Goal: Task Accomplishment & Management: Manage account settings

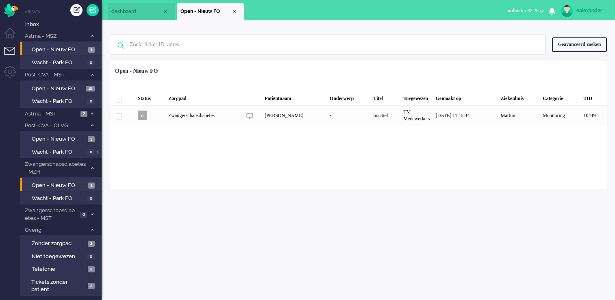
scroll to position [7, 0]
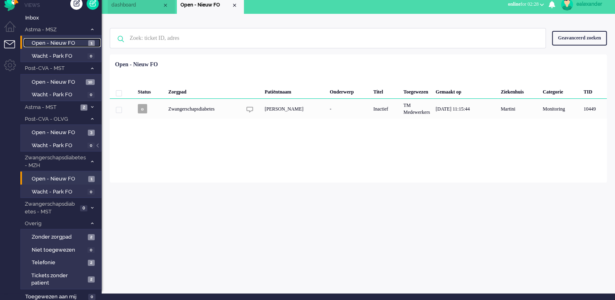
click at [69, 43] on span "Open - Nieuw FO" at bounding box center [59, 43] width 54 height 8
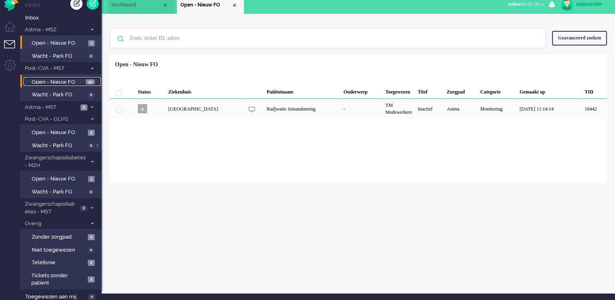
click at [79, 82] on span "Open - Nieuw FO" at bounding box center [58, 82] width 52 height 8
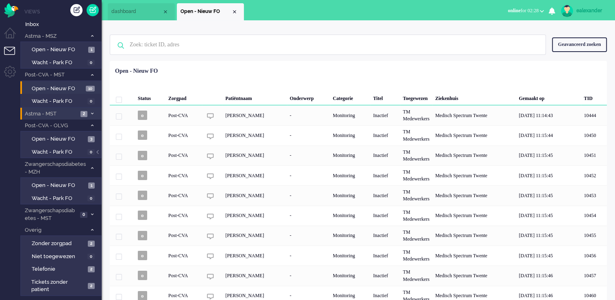
click at [62, 113] on span "Astma - MST" at bounding box center [51, 114] width 54 height 8
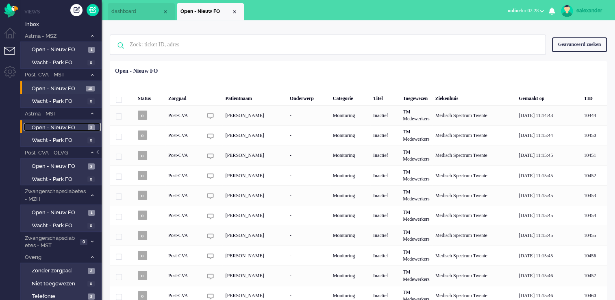
click at [89, 128] on span "2" at bounding box center [91, 127] width 7 height 6
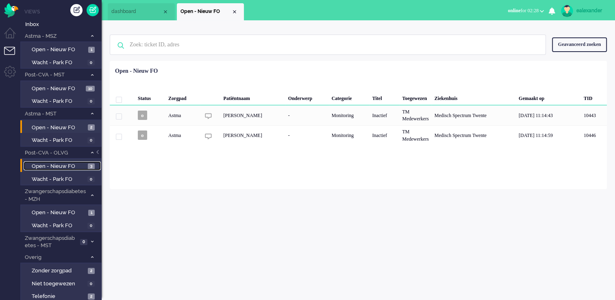
click at [72, 163] on span "Open - Nieuw FO" at bounding box center [59, 167] width 54 height 8
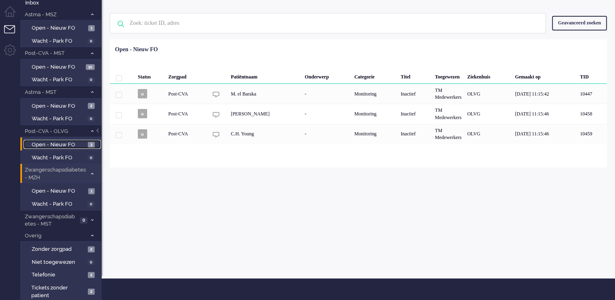
scroll to position [34, 0]
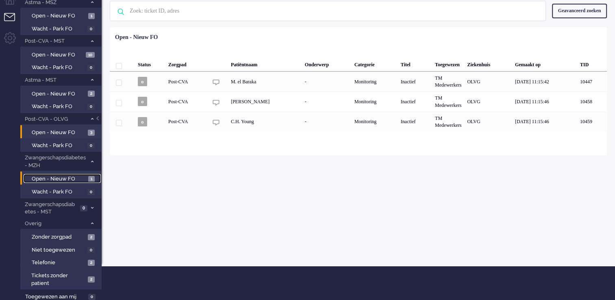
click at [69, 177] on span "Open - Nieuw FO" at bounding box center [59, 179] width 54 height 8
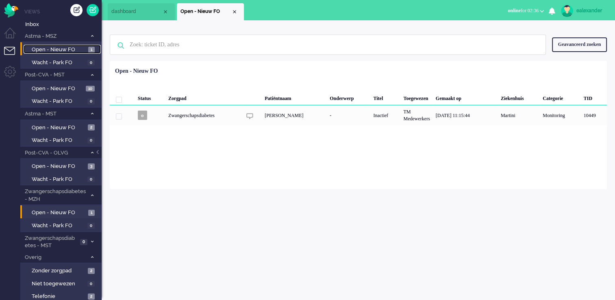
click at [68, 50] on span "Open - Nieuw FO" at bounding box center [59, 50] width 54 height 8
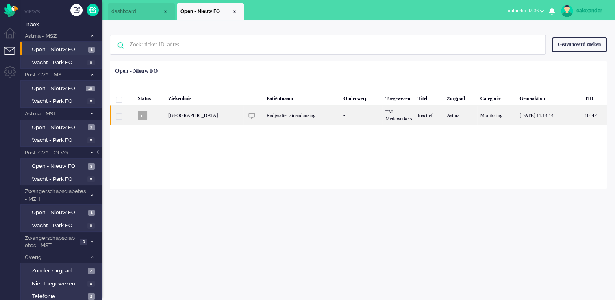
click at [411, 115] on div "TM Medewerkers" at bounding box center [398, 115] width 32 height 20
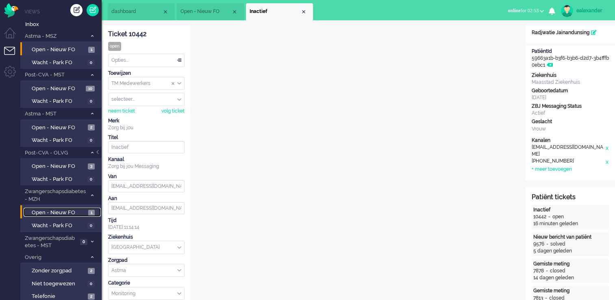
click at [67, 209] on span "Open - Nieuw FO" at bounding box center [59, 213] width 54 height 8
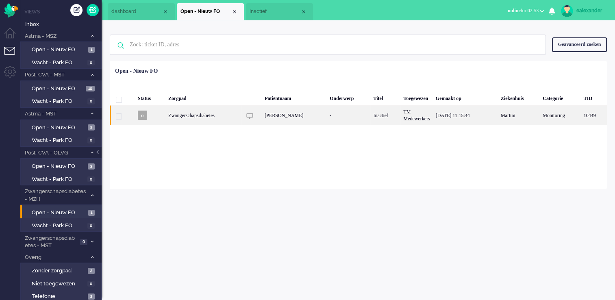
click at [414, 121] on div "TM Medewerkers" at bounding box center [416, 115] width 32 height 20
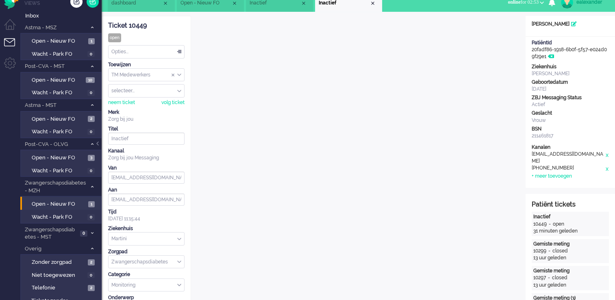
scroll to position [24, 0]
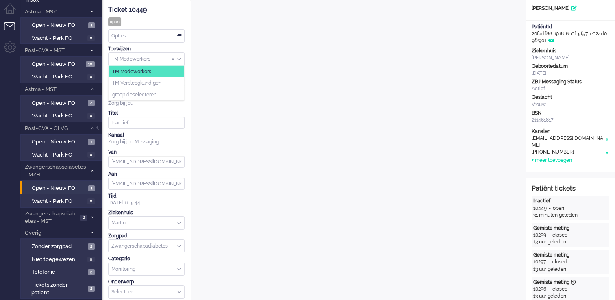
click at [179, 59] on div "TM Medewerkers" at bounding box center [147, 59] width 76 height 13
click at [172, 83] on li "TM Verpleegkundigen" at bounding box center [147, 83] width 76 height 12
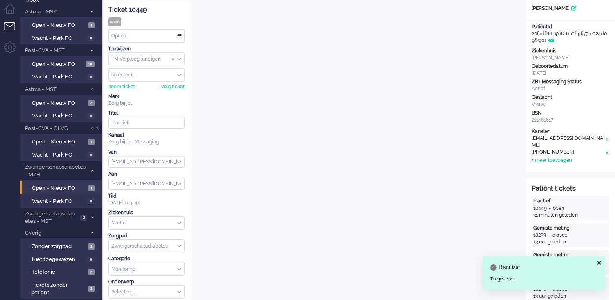
scroll to position [0, 0]
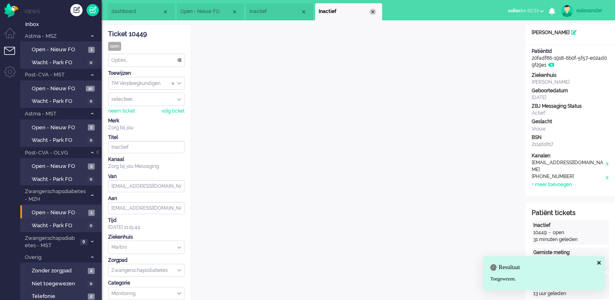
click at [371, 11] on div "Close tab" at bounding box center [372, 12] width 7 height 7
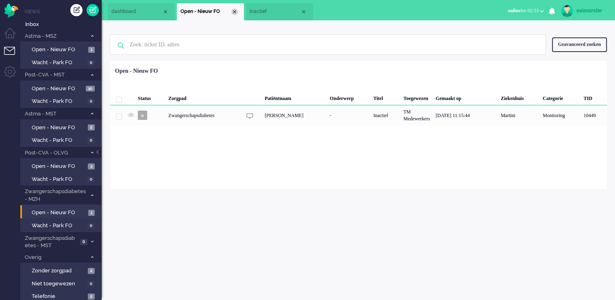
click at [233, 11] on div "Close tab" at bounding box center [234, 12] width 7 height 7
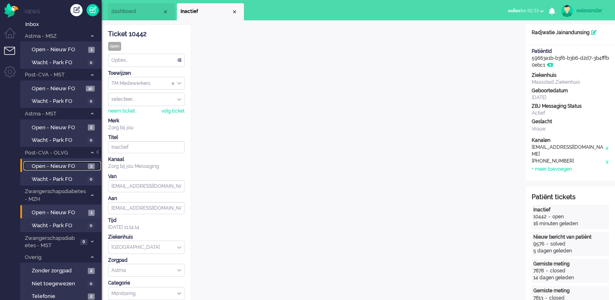
click at [83, 163] on span "Open - Nieuw FO" at bounding box center [59, 167] width 54 height 8
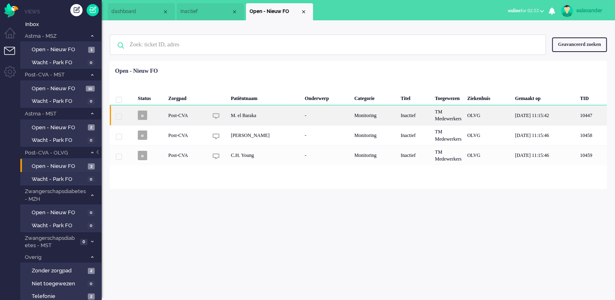
click at [352, 113] on div "Monitoring" at bounding box center [375, 115] width 46 height 20
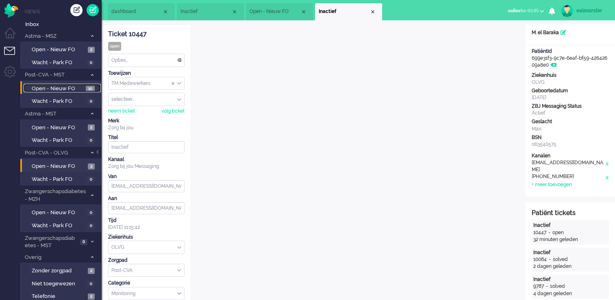
click at [66, 88] on span "Open - Nieuw FO" at bounding box center [58, 89] width 52 height 8
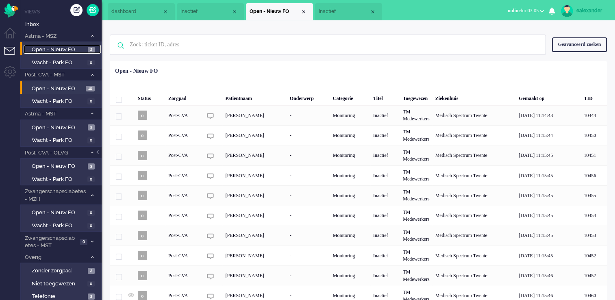
click at [87, 50] on link "Open - Nieuw FO 2" at bounding box center [62, 49] width 77 height 9
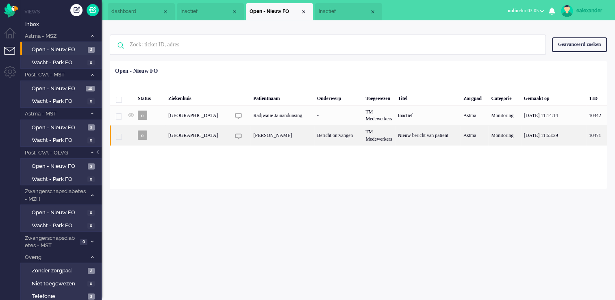
click at [445, 139] on div "Nieuw bericht van patiënt" at bounding box center [427, 135] width 65 height 20
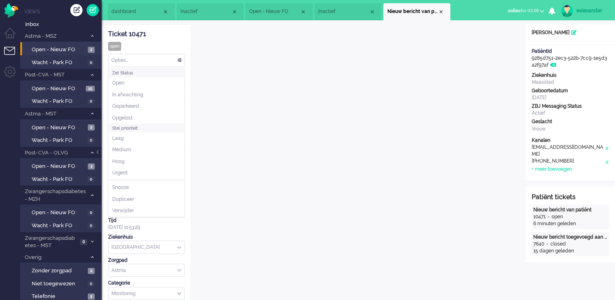
drag, startPoint x: 180, startPoint y: 59, endPoint x: 178, endPoint y: 65, distance: 5.9
click at [180, 60] on div "Opties..." at bounding box center [147, 60] width 76 height 13
click at [163, 115] on li "Opgelost" at bounding box center [147, 118] width 76 height 12
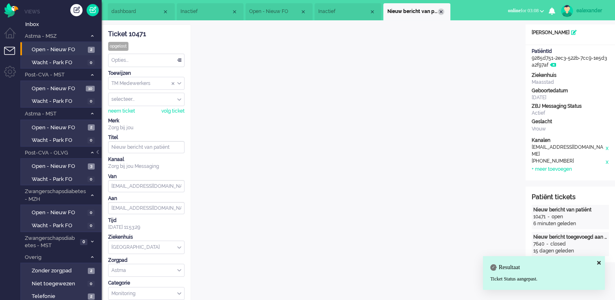
click at [443, 13] on div "Close tab" at bounding box center [441, 12] width 7 height 7
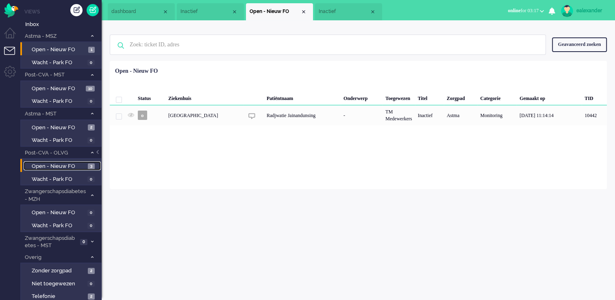
click at [88, 165] on span "3" at bounding box center [91, 166] width 7 height 6
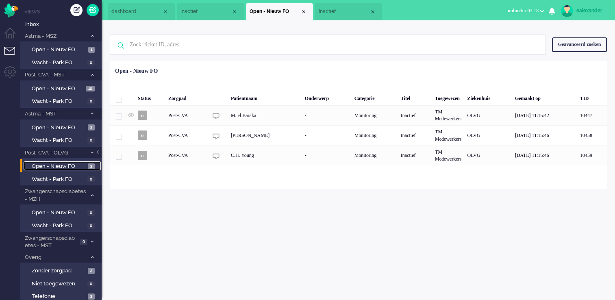
click at [348, 15] on li "Inactief" at bounding box center [348, 11] width 67 height 17
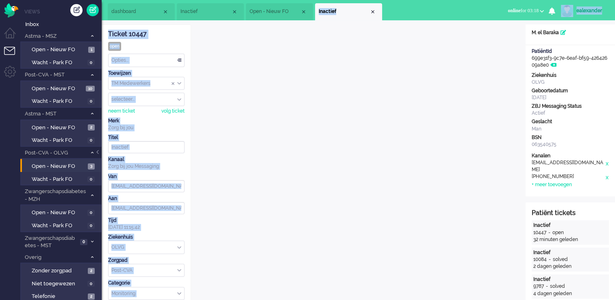
drag, startPoint x: 288, startPoint y: 20, endPoint x: 267, endPoint y: 9, distance: 22.9
click at [267, 9] on span "Open - Nieuw FO" at bounding box center [275, 11] width 51 height 7
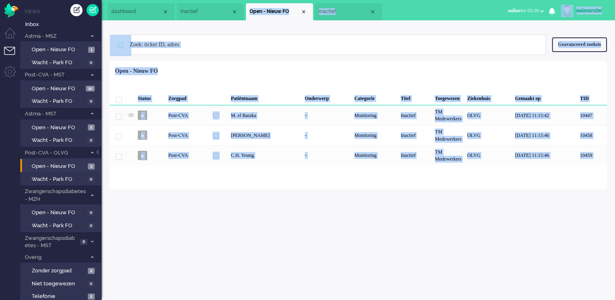
click at [319, 56] on div "Geen zoekresultaten [PERSON_NAME] nog eens Geavanceerd zoeken Geavanceerd zoeke…" at bounding box center [358, 44] width 497 height 33
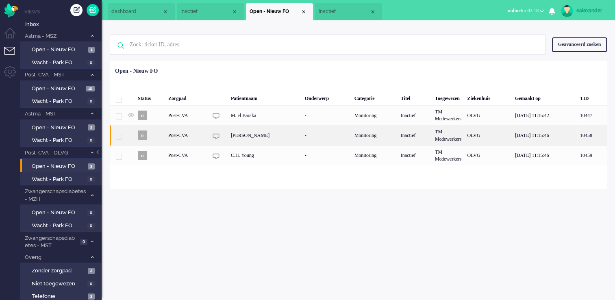
click at [263, 132] on div "[PERSON_NAME]" at bounding box center [265, 135] width 74 height 20
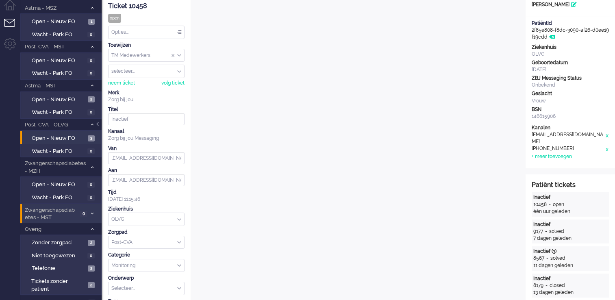
scroll to position [9, 0]
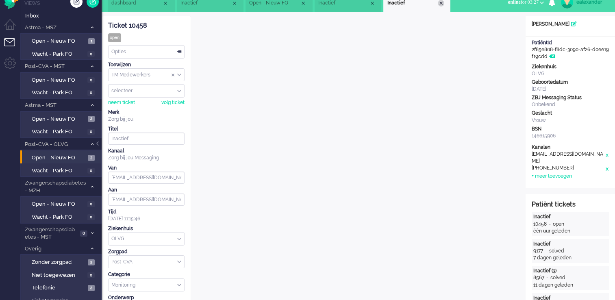
click at [439, 4] on div "Close tab" at bounding box center [441, 3] width 7 height 7
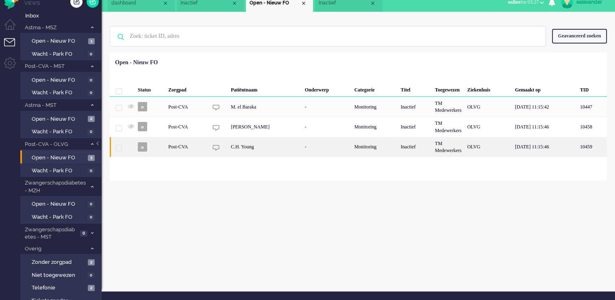
click at [248, 147] on div "C.H. Young" at bounding box center [265, 147] width 74 height 20
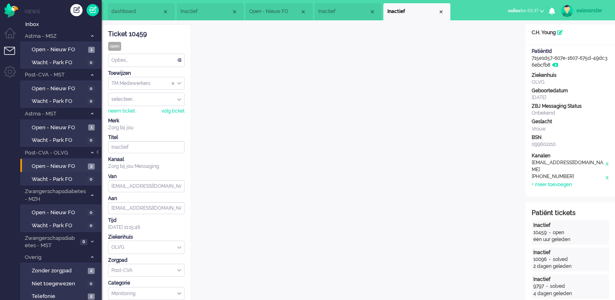
click at [577, 8] on div "ealexander" at bounding box center [591, 11] width 30 height 8
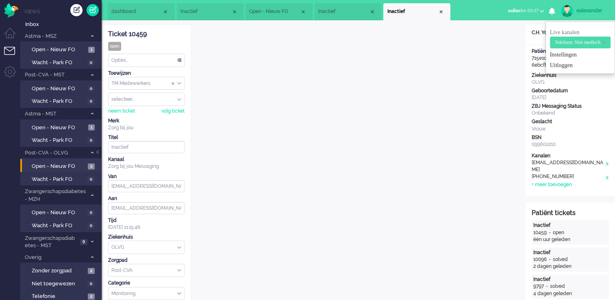
click at [530, 10] on span "online for 03:37" at bounding box center [523, 11] width 31 height 6
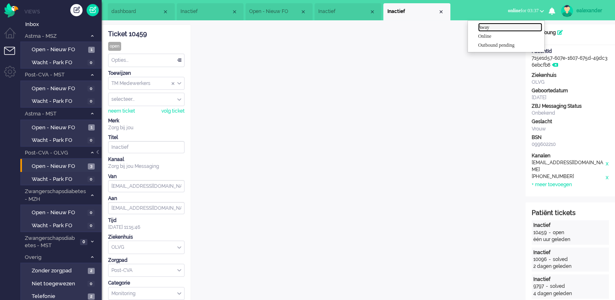
click at [494, 31] on link "Away" at bounding box center [510, 27] width 64 height 9
click at [494, 26] on label "Away" at bounding box center [510, 27] width 64 height 7
click at [597, 7] on div "ealexander" at bounding box center [591, 11] width 30 height 8
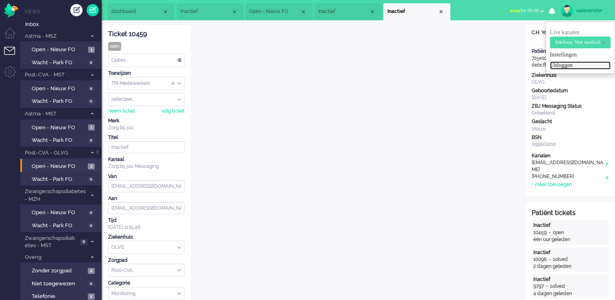
click at [562, 65] on link "Uitloggen" at bounding box center [580, 65] width 61 height 8
